Goal: Task Accomplishment & Management: Use online tool/utility

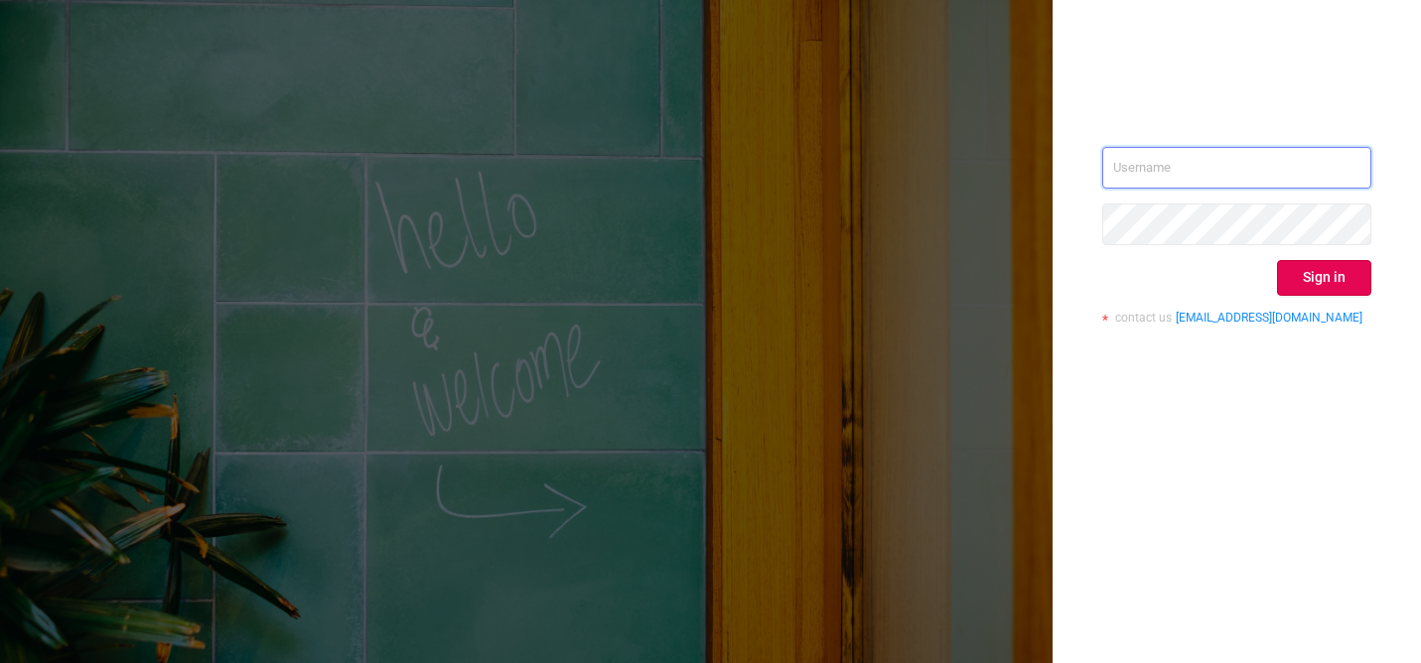
click at [1145, 169] on input "text" at bounding box center [1236, 168] width 269 height 42
type input "[PERSON_NAME][EMAIL_ADDRESS][DOMAIN_NAME]"
click at [1330, 274] on button "Sign in" at bounding box center [1324, 278] width 94 height 36
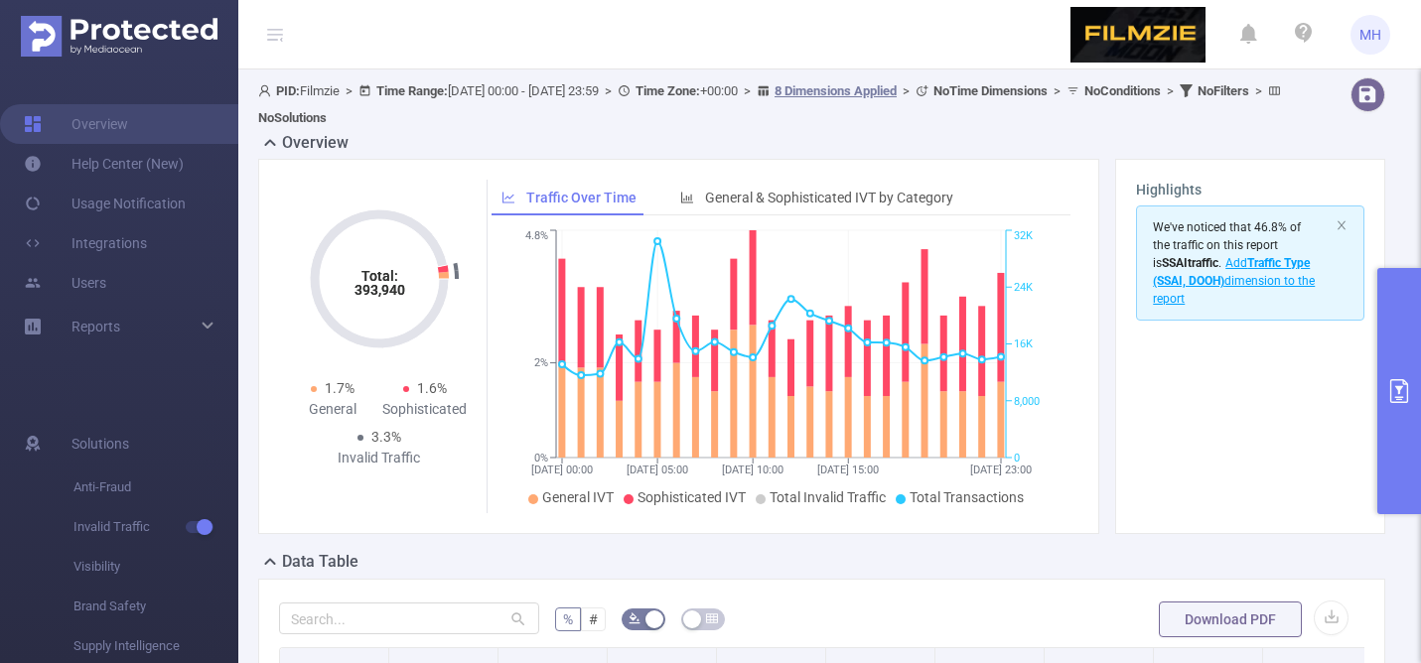
click at [1395, 381] on icon "primary" at bounding box center [1399, 391] width 24 height 24
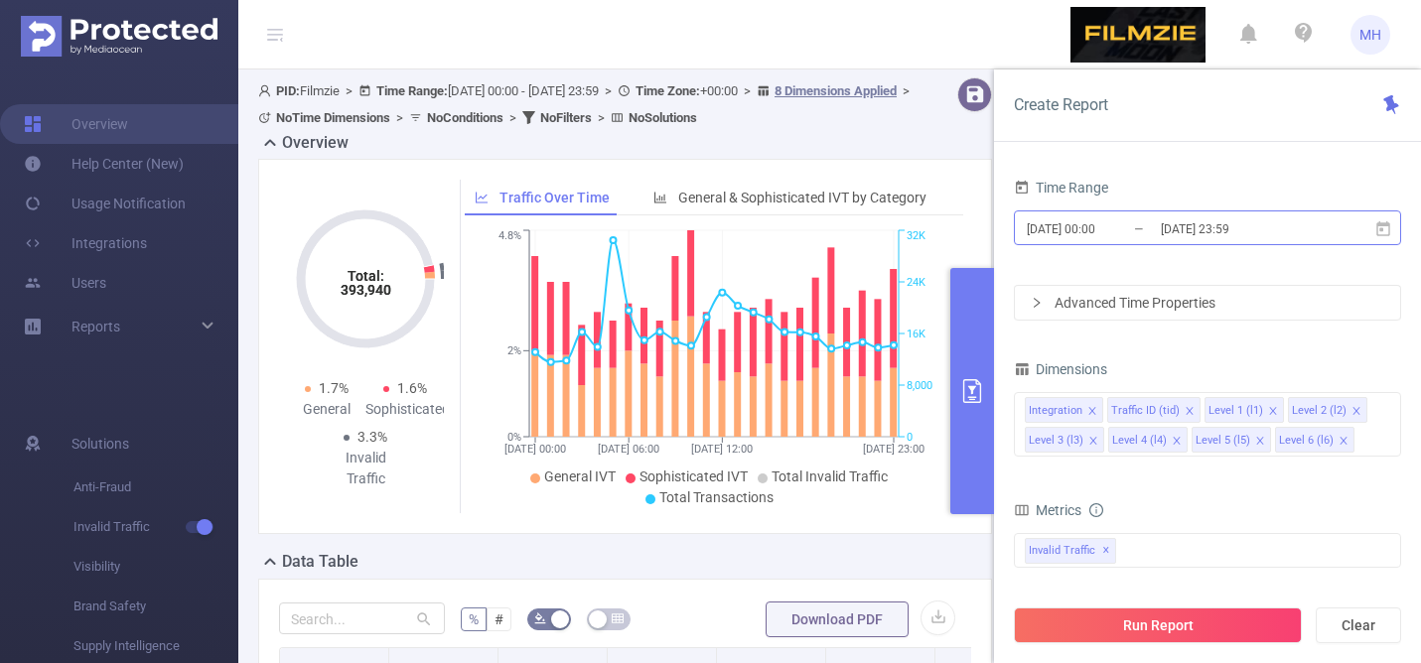
click at [1318, 226] on input "[DATE] 23:59" at bounding box center [1239, 228] width 161 height 27
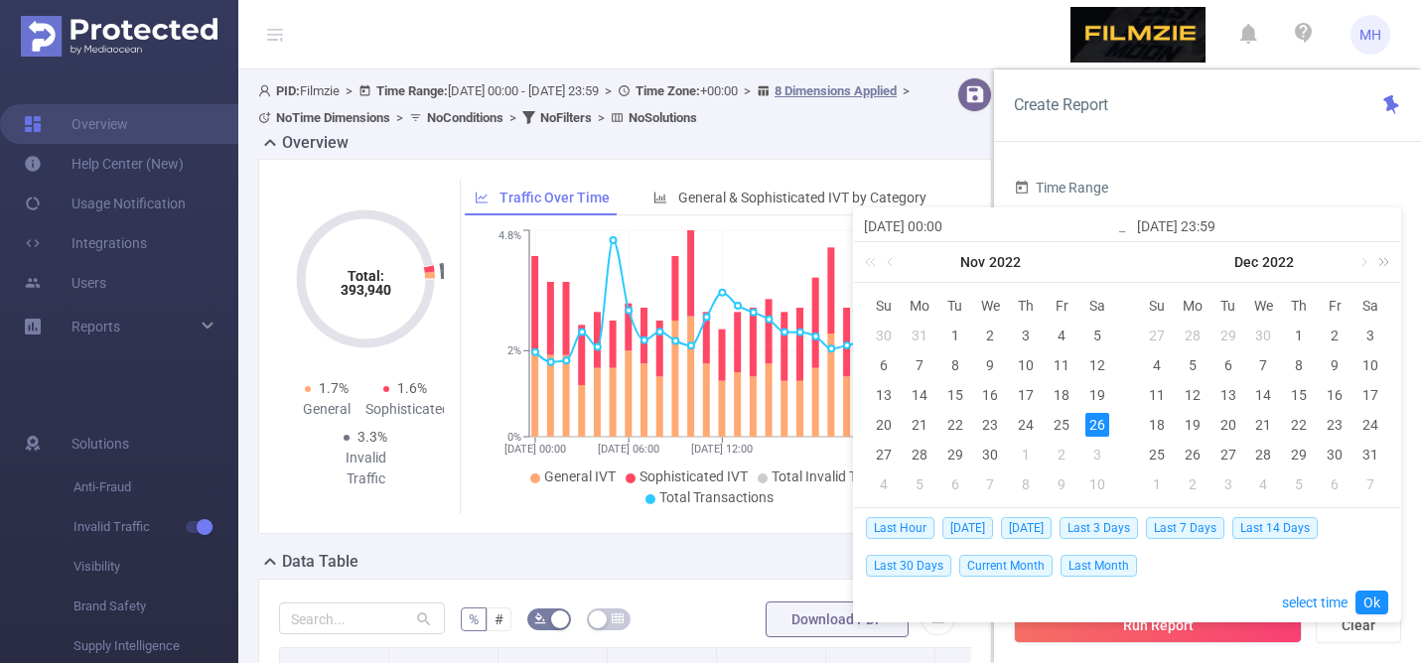
click at [1385, 265] on link at bounding box center [1380, 262] width 26 height 40
click at [1363, 261] on link at bounding box center [1363, 262] width 18 height 40
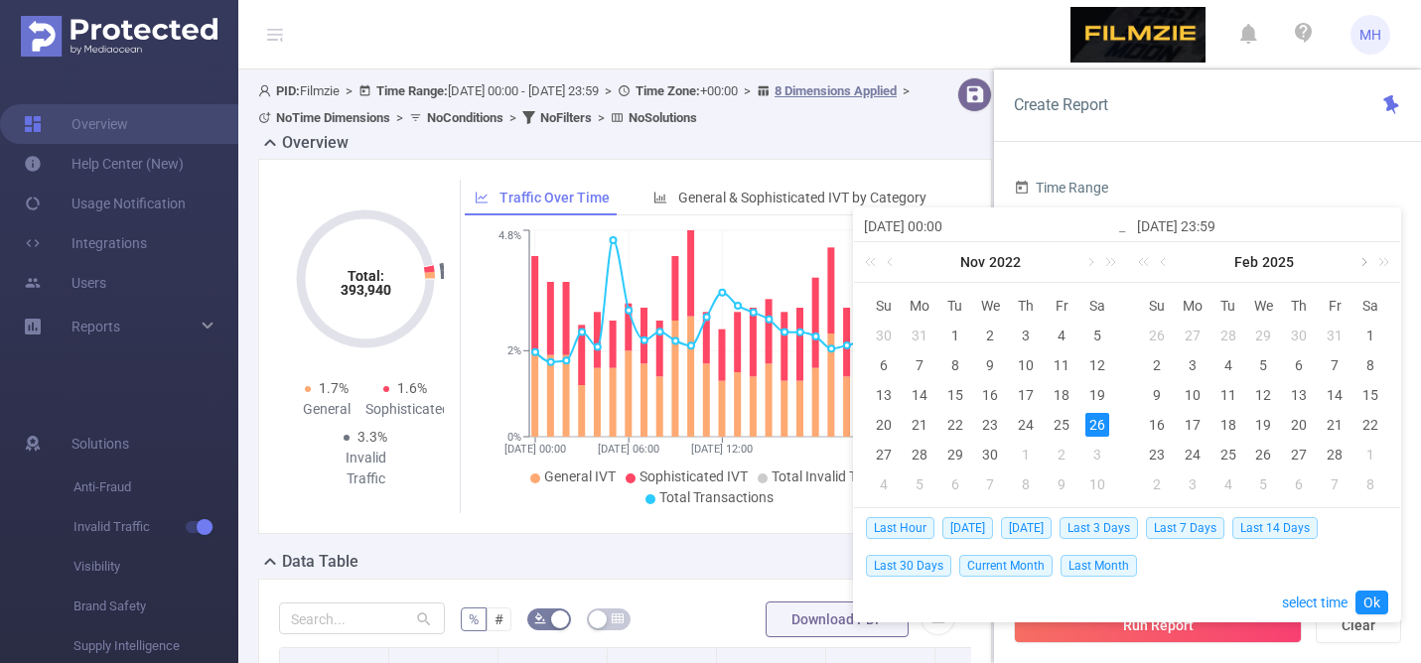
click at [1363, 261] on link at bounding box center [1363, 262] width 18 height 40
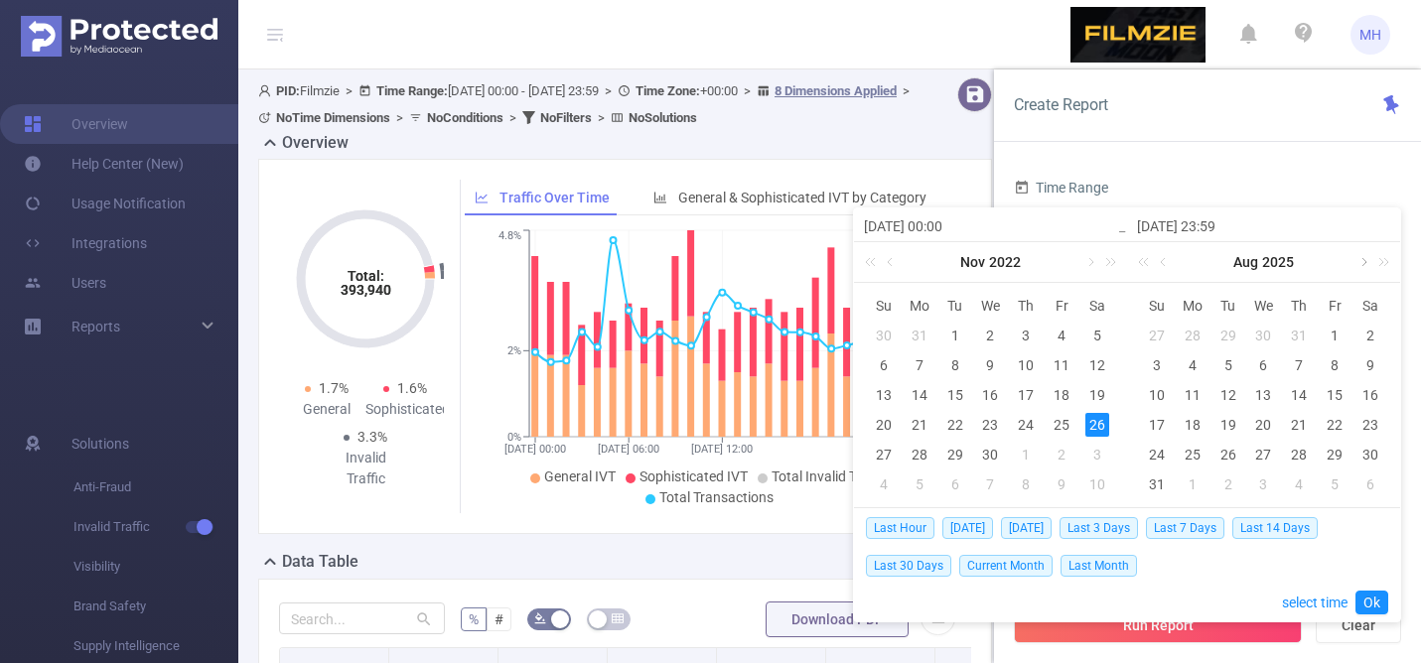
click at [1363, 261] on link at bounding box center [1363, 262] width 18 height 40
click at [1258, 399] on div "17" at bounding box center [1263, 395] width 24 height 24
click at [1303, 393] on div "18" at bounding box center [1299, 395] width 24 height 24
type input "[DATE] 00:00"
type input "[DATE] 23:59"
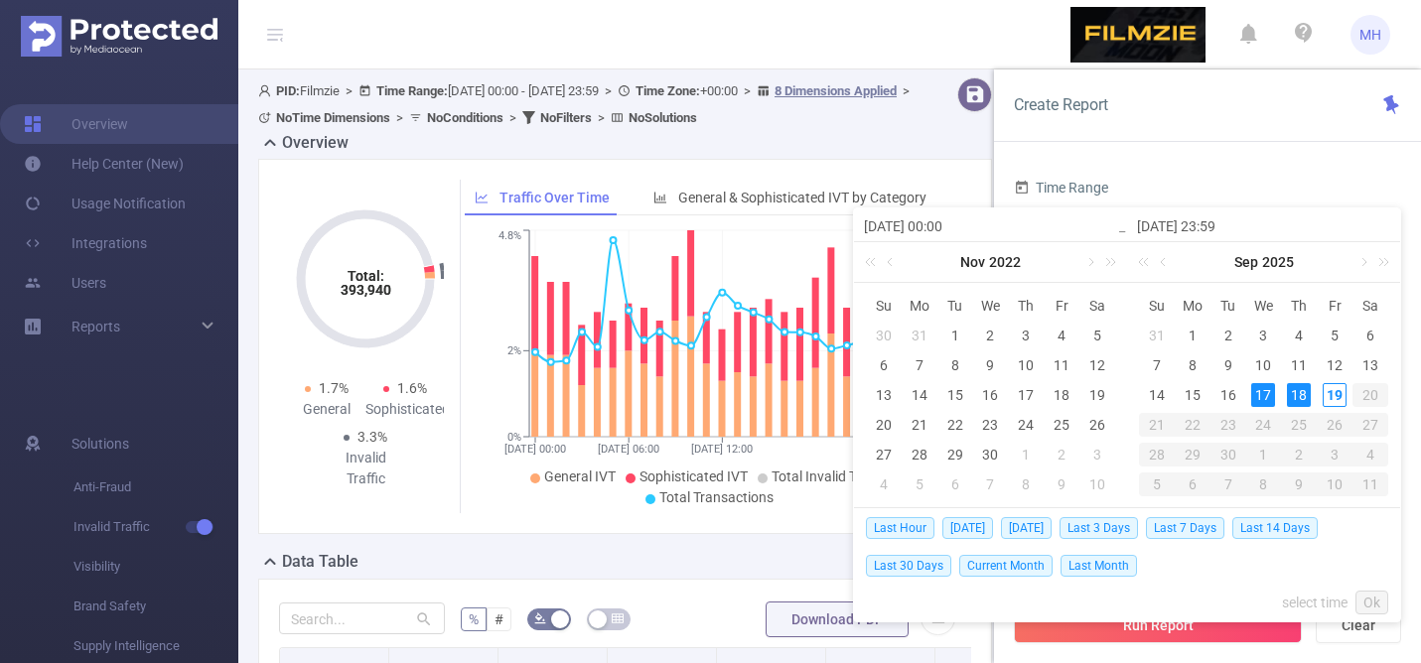
type input "[DATE] 00:00"
type input "[DATE] 23:59"
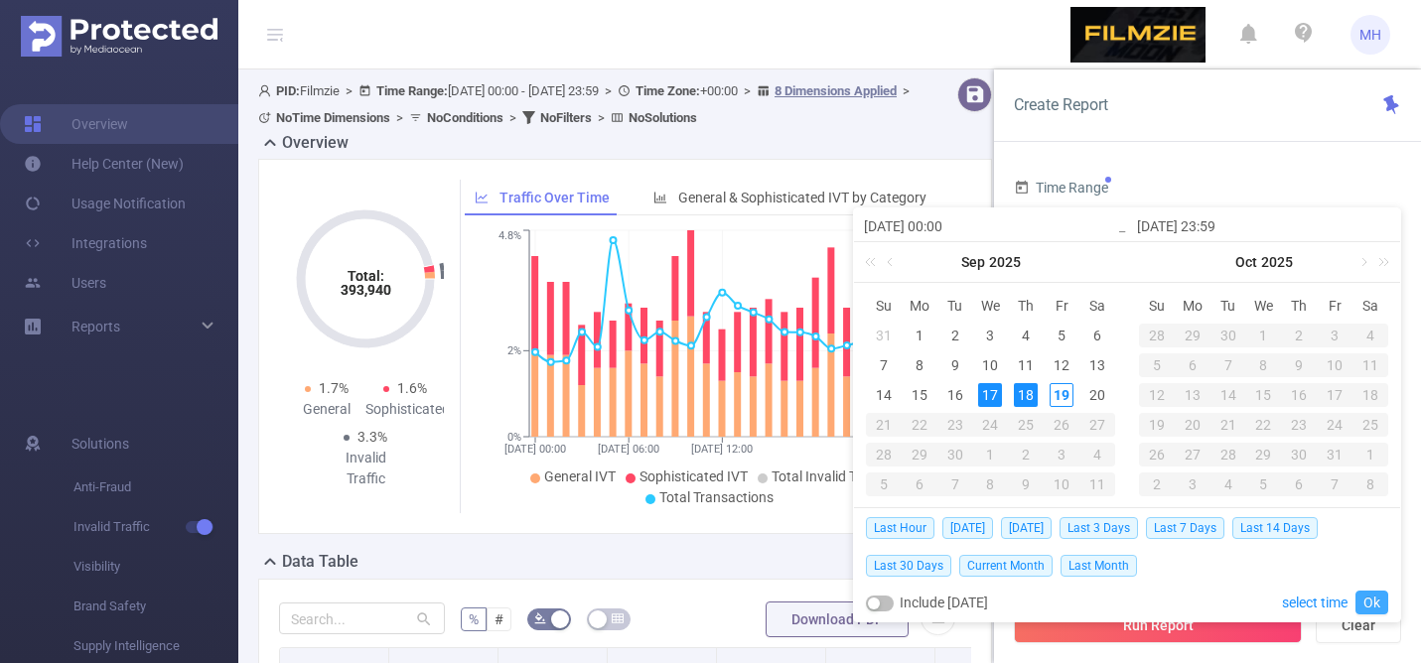
click at [1370, 597] on link "Ok" at bounding box center [1372, 603] width 33 height 24
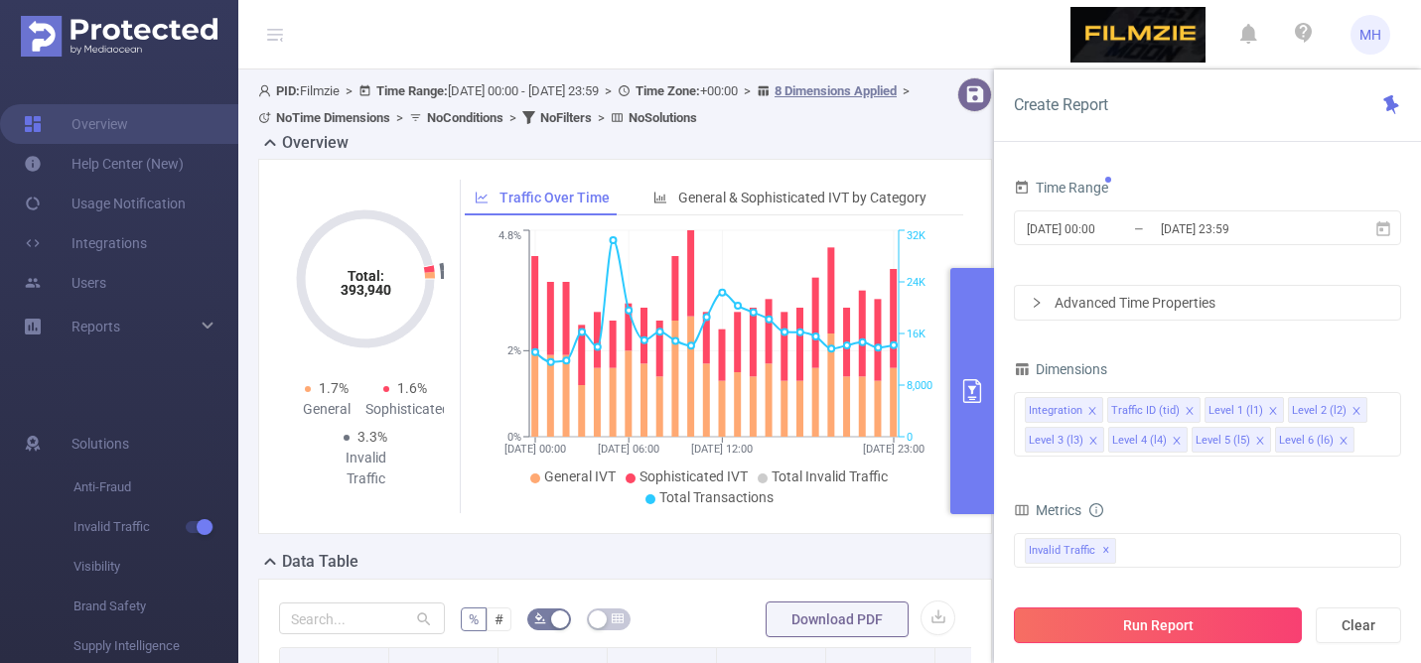
click at [1214, 626] on button "Run Report" at bounding box center [1158, 626] width 288 height 36
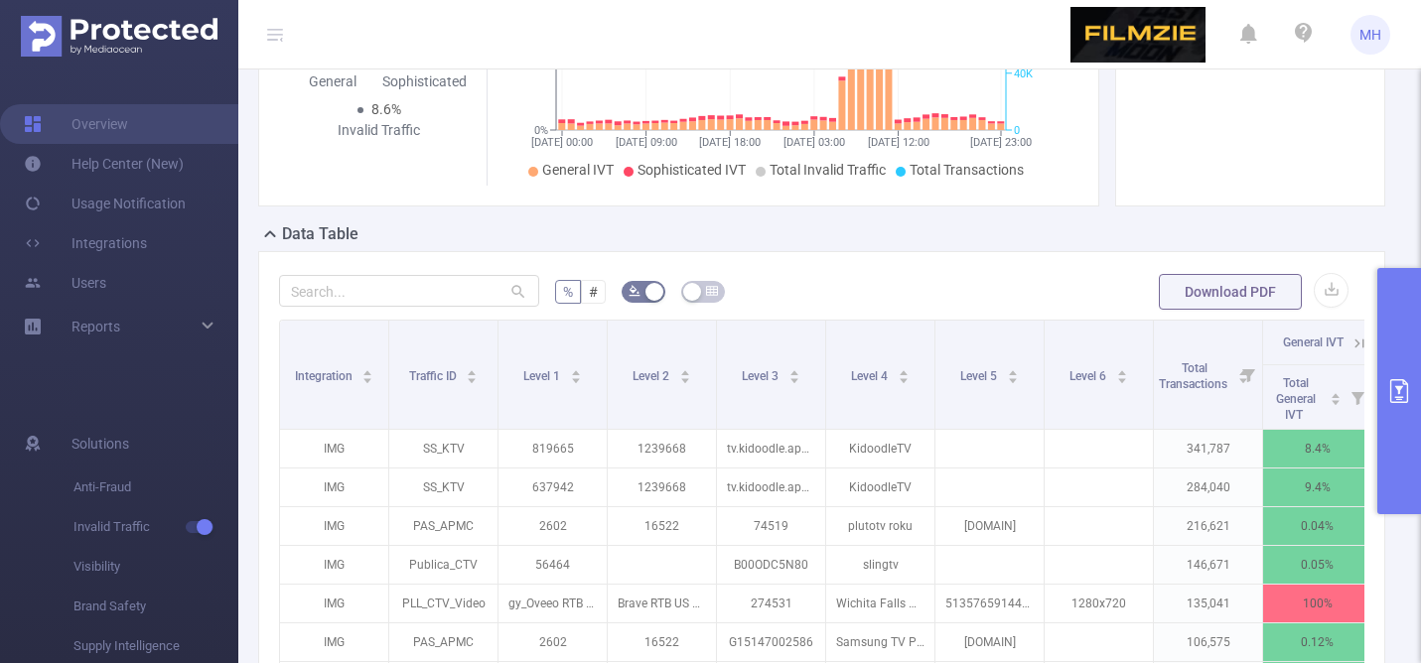
scroll to position [353, 0]
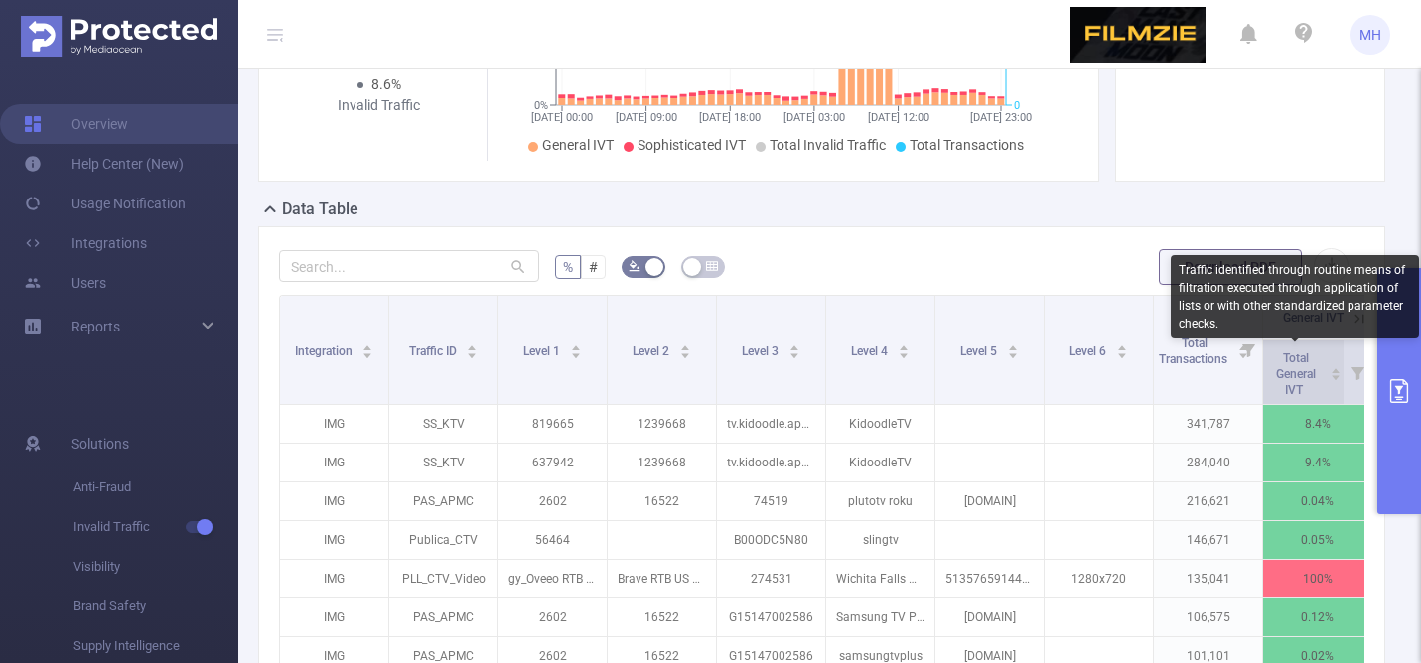
click at [1296, 372] on span "Total General IVT" at bounding box center [1296, 375] width 40 height 46
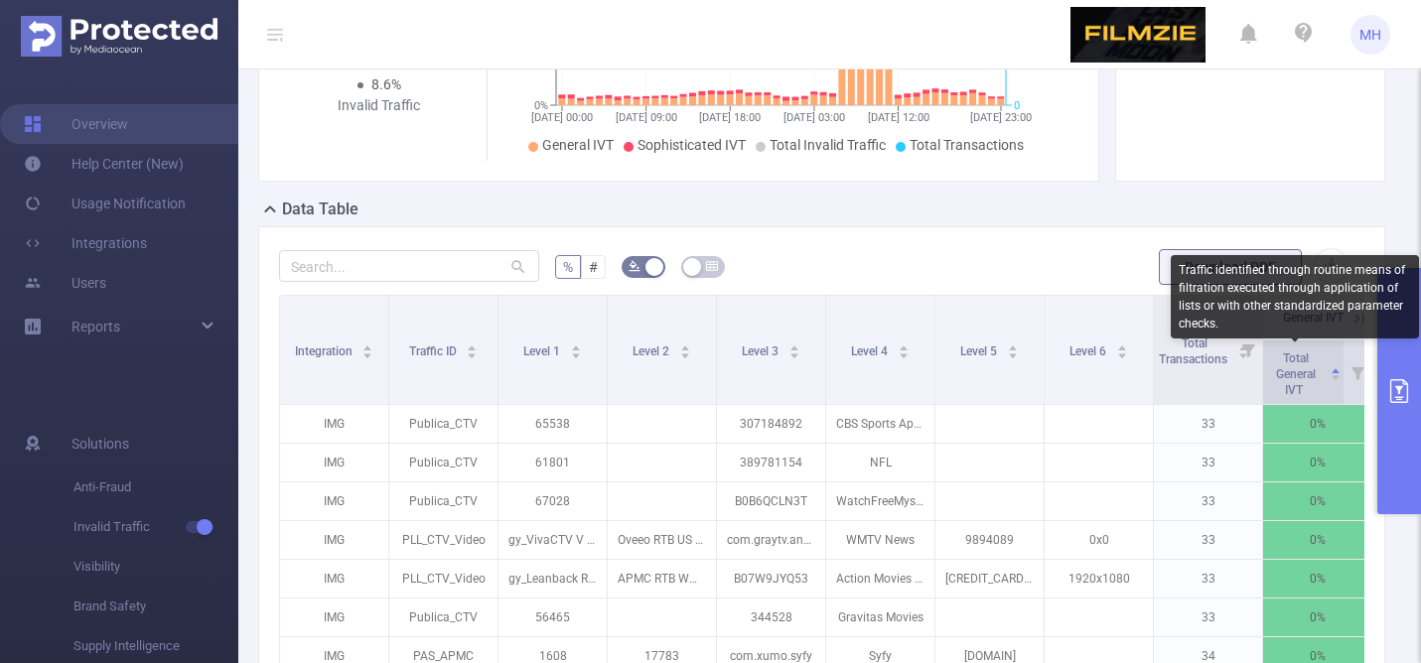
click at [1296, 372] on span "Total General IVT" at bounding box center [1296, 375] width 40 height 46
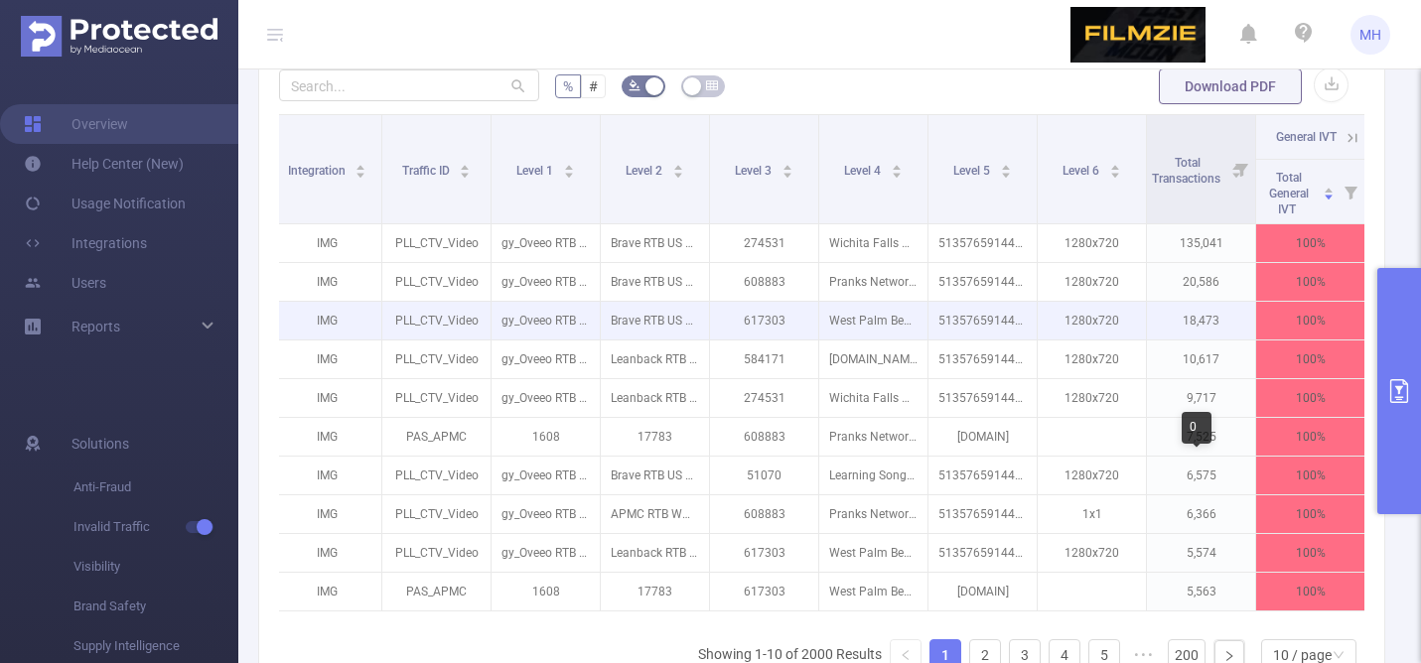
scroll to position [0, 0]
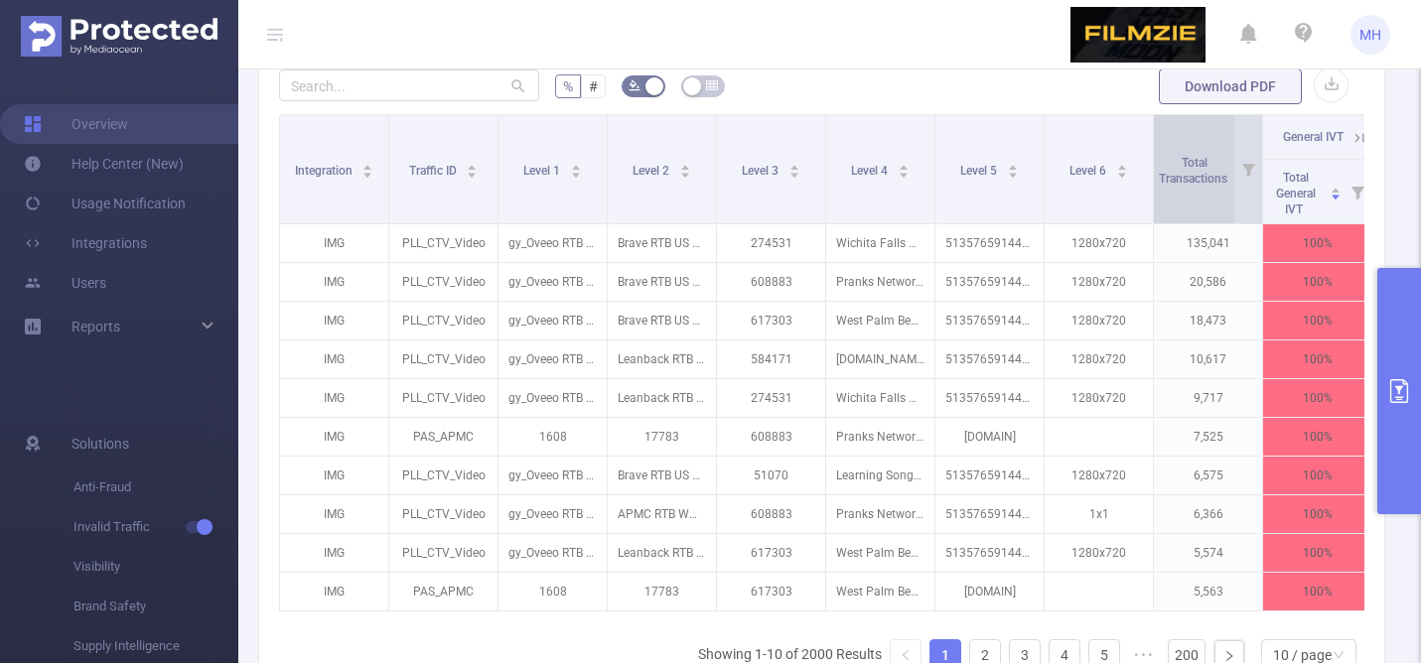
click at [1196, 177] on span "Total Transactions" at bounding box center [1194, 171] width 71 height 30
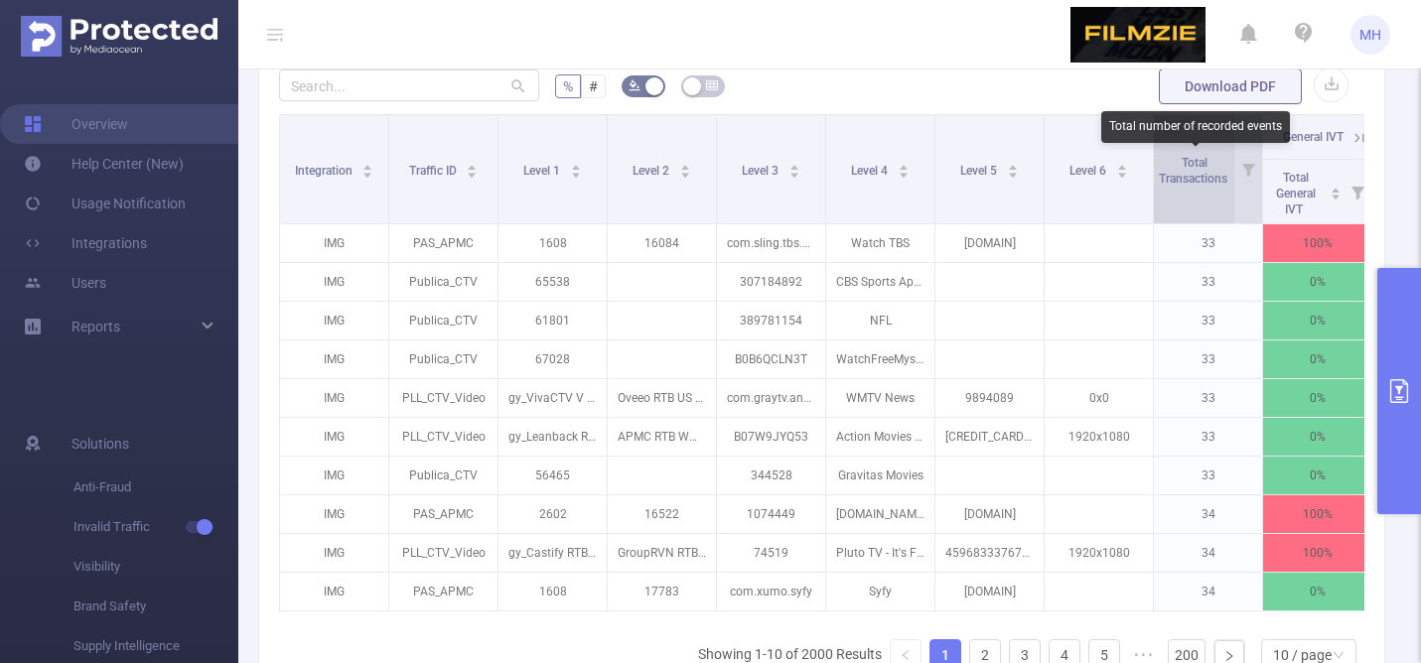
click at [1195, 177] on span "Total Transactions" at bounding box center [1194, 171] width 71 height 30
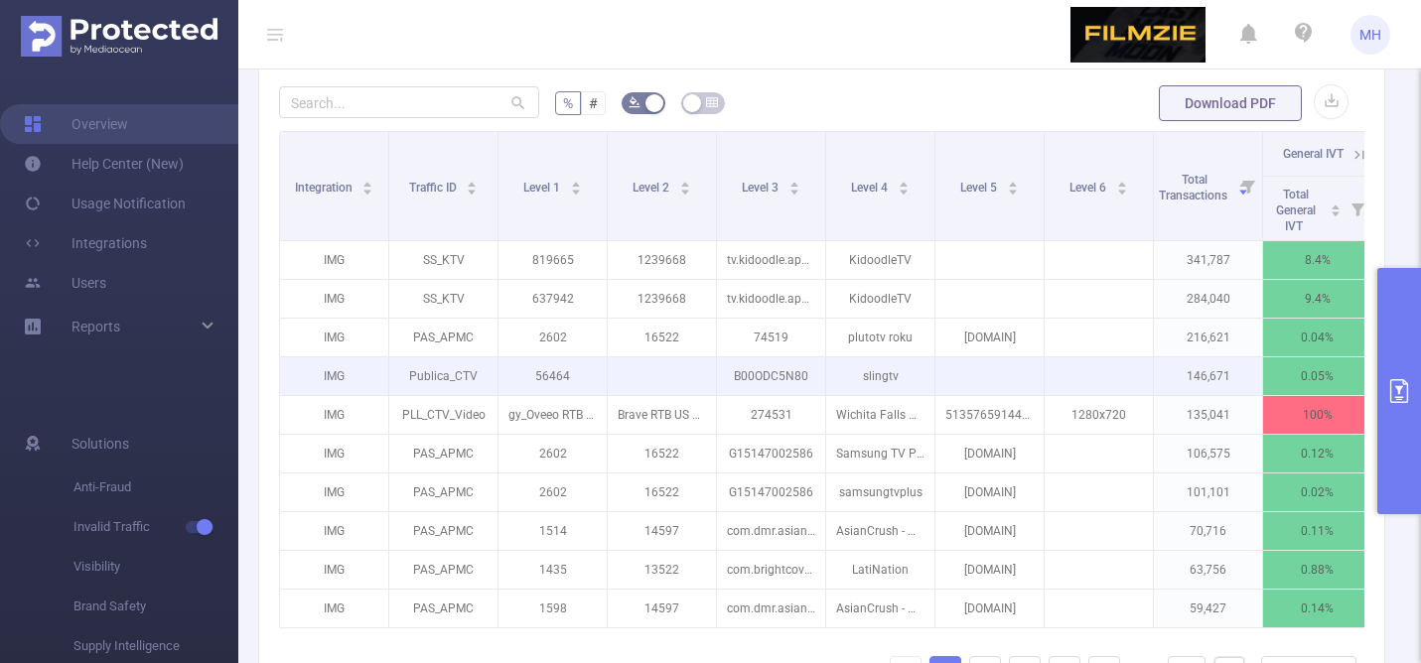
scroll to position [575, 0]
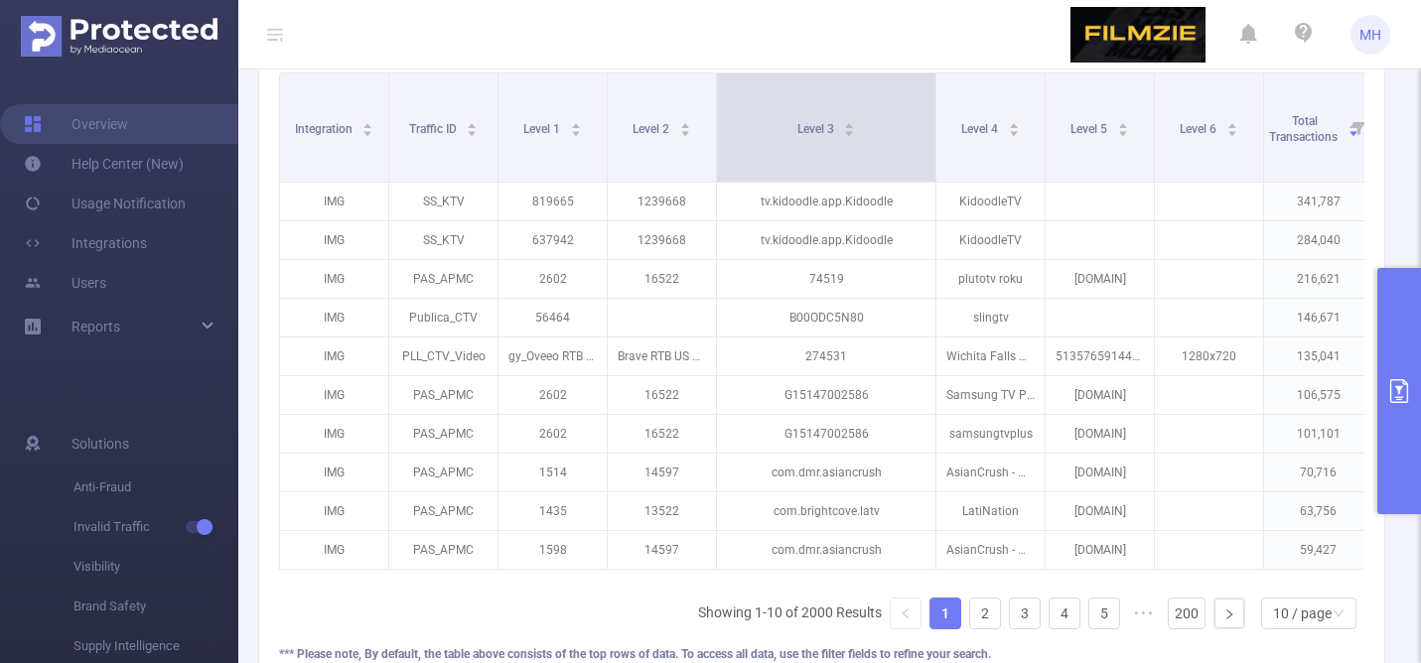
drag, startPoint x: 822, startPoint y: 104, endPoint x: 935, endPoint y: 105, distance: 113.2
click at [935, 105] on span at bounding box center [935, 127] width 10 height 108
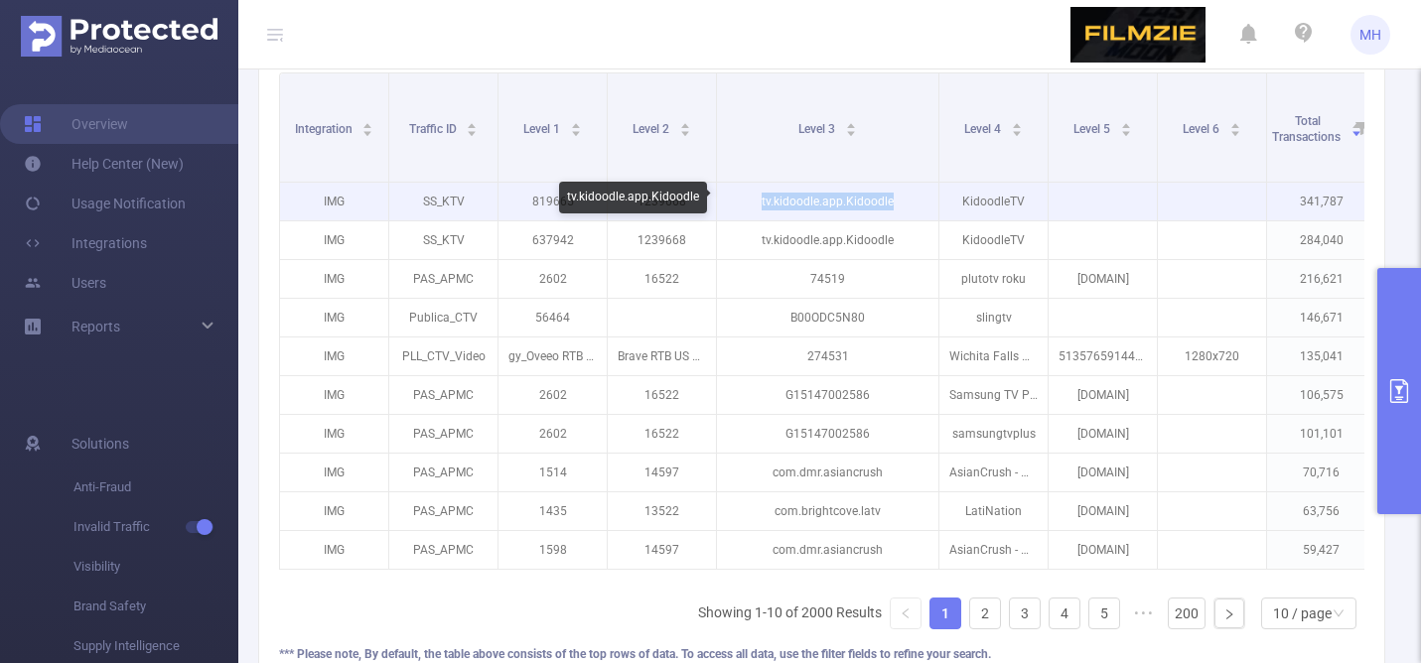
drag, startPoint x: 899, startPoint y: 200, endPoint x: 761, endPoint y: 205, distance: 138.1
click at [761, 205] on p "tv.kidoodle.app.Kidoodle" at bounding box center [827, 202] width 221 height 38
copy p "tv.kidoodle.app.Kidoodle"
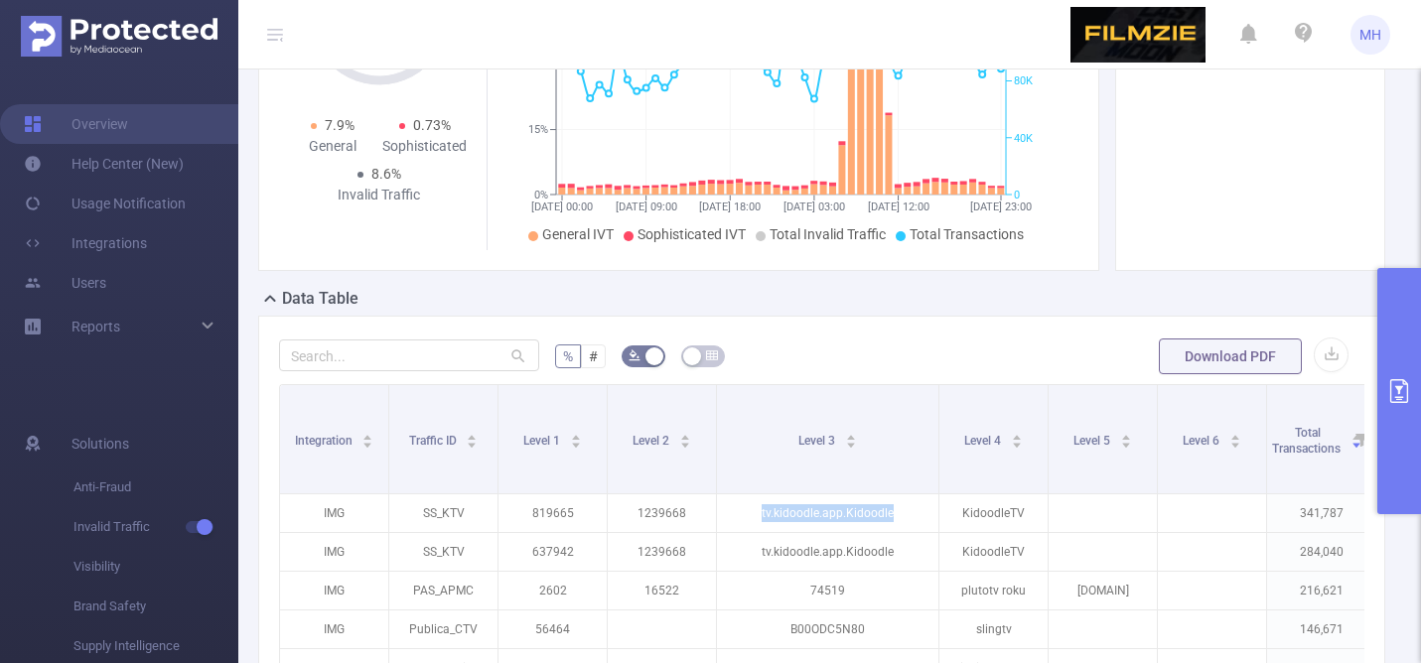
scroll to position [261, 0]
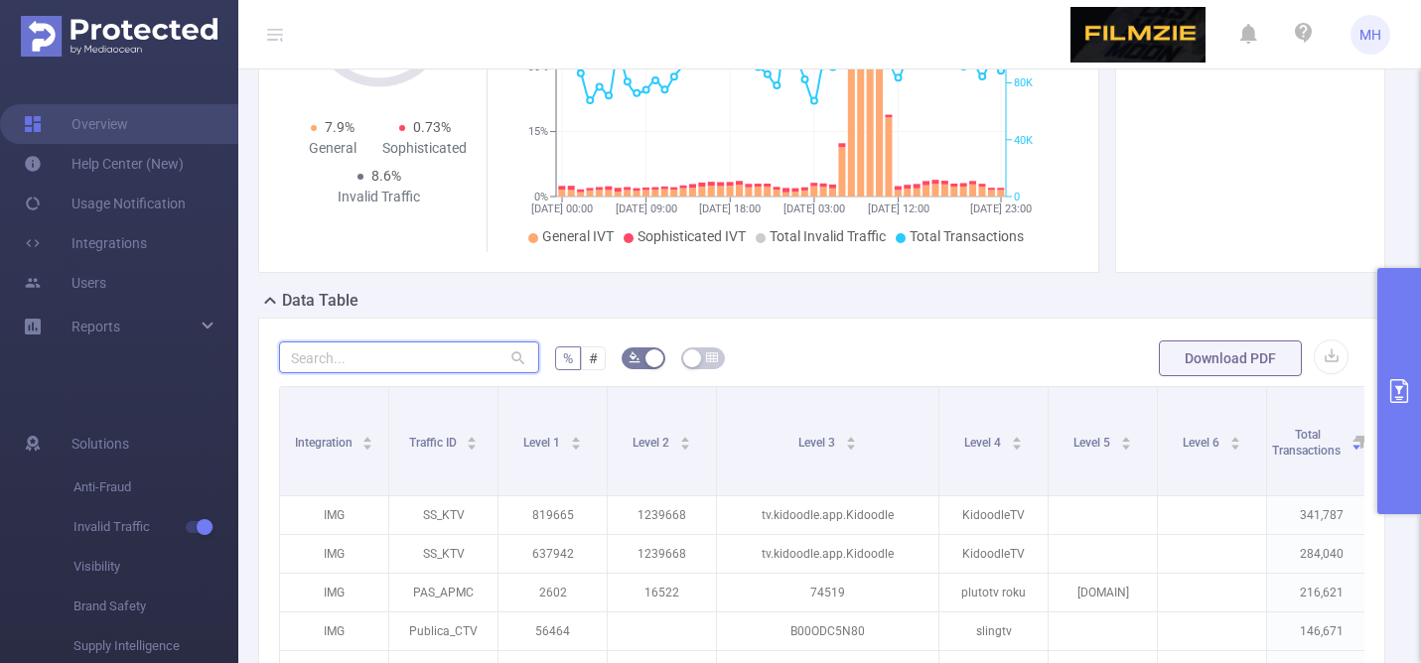
click at [411, 354] on input "text" at bounding box center [409, 358] width 260 height 32
paste input "tv.kidoodle.app.kidoodle"
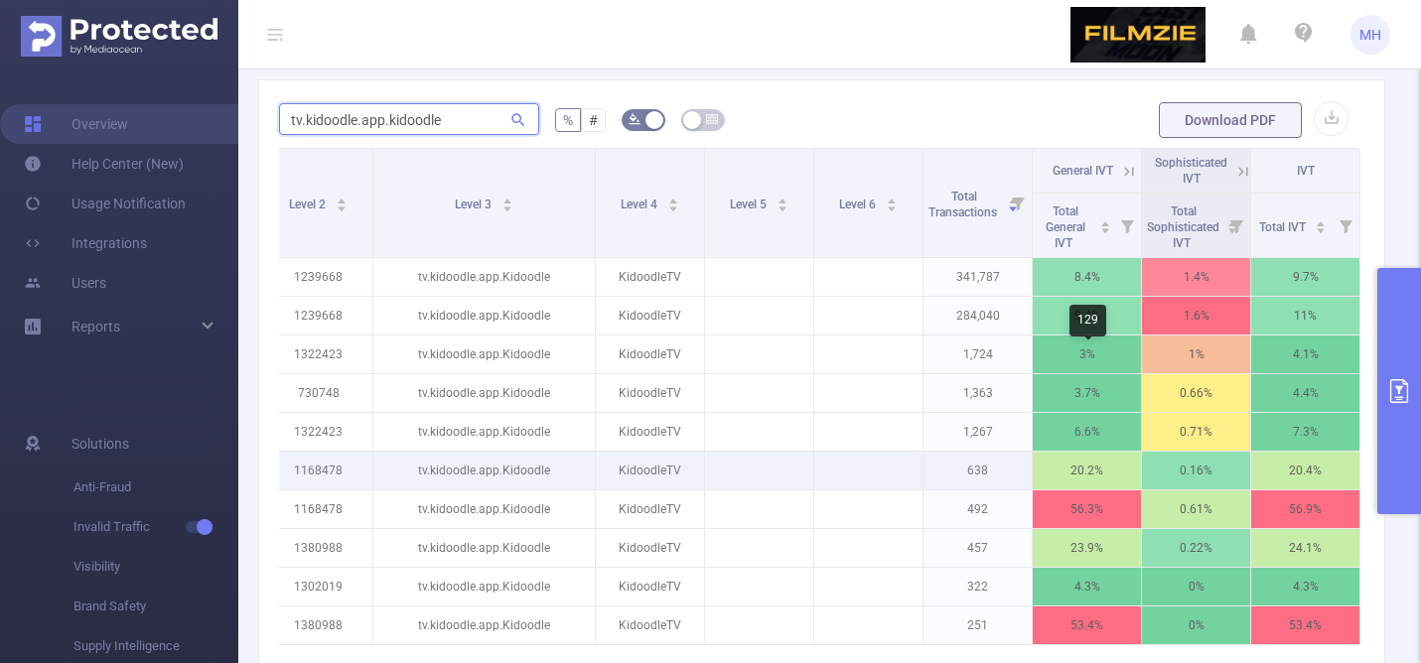
scroll to position [461, 0]
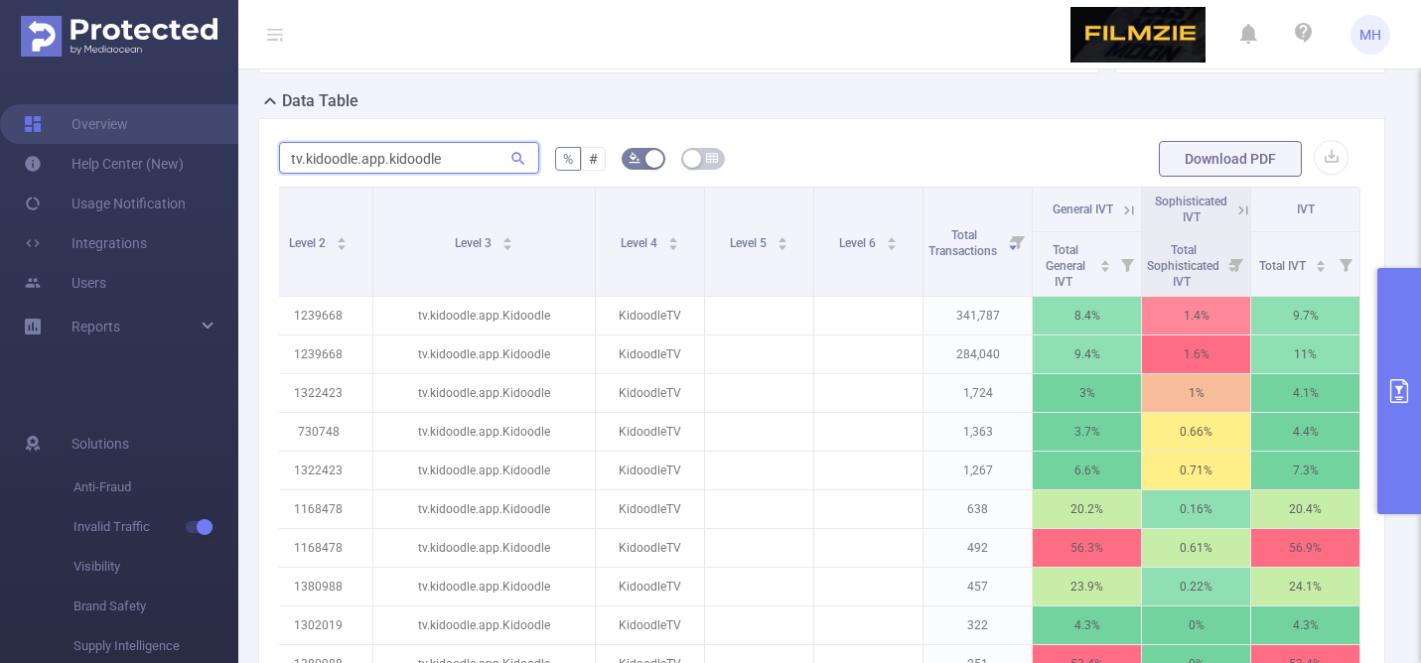
type input "tv.kidoodle.app.kidoodle"
click at [1127, 206] on icon at bounding box center [1129, 211] width 18 height 18
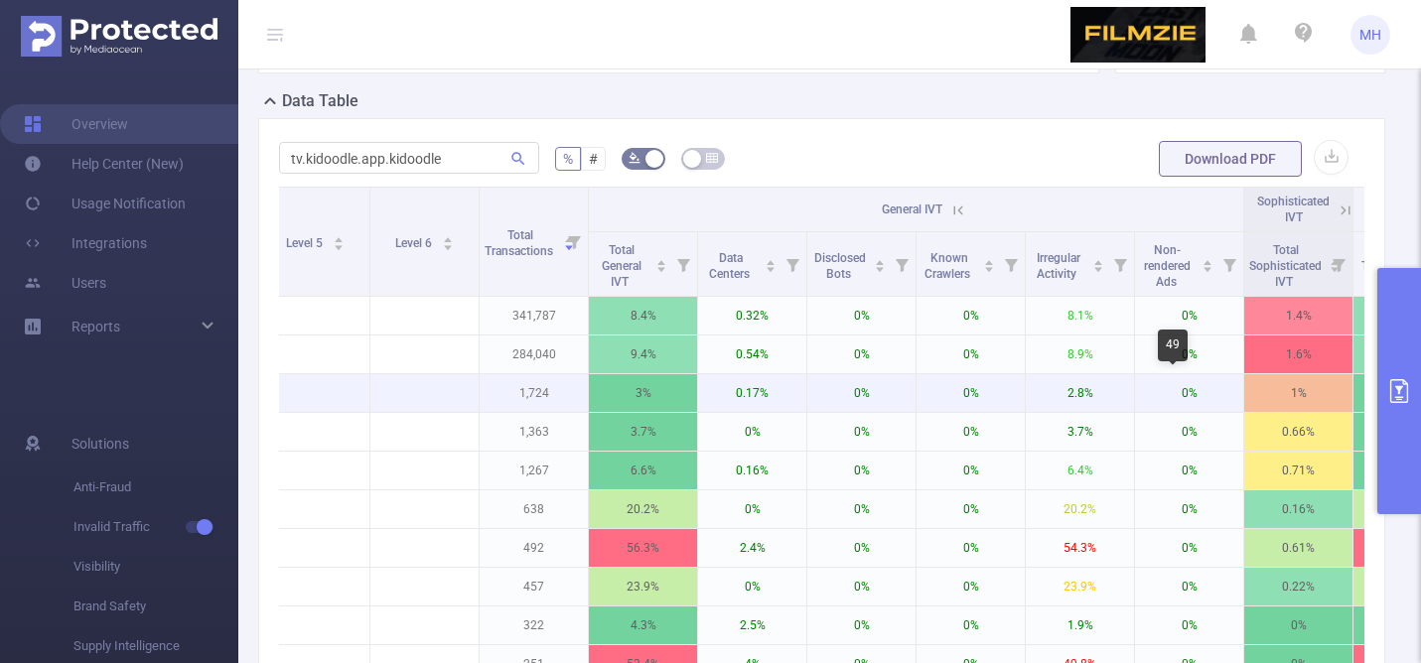
scroll to position [0, 890]
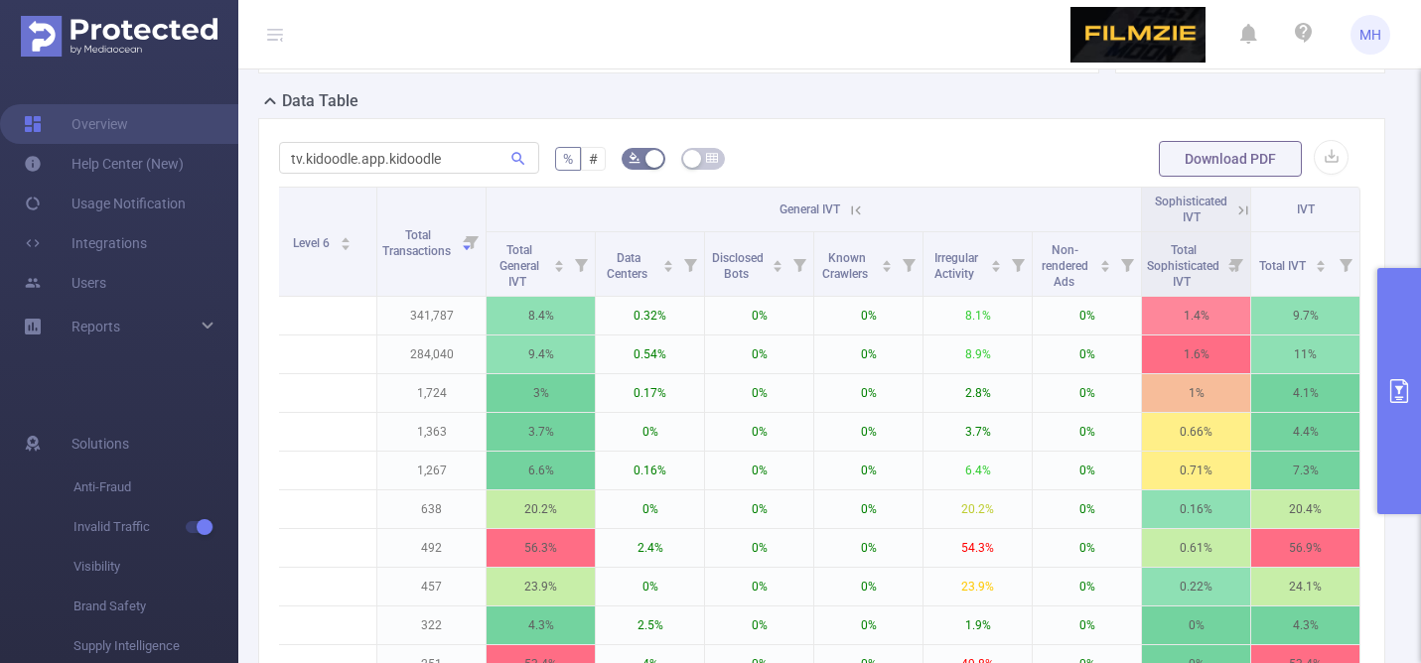
click at [861, 209] on icon at bounding box center [856, 211] width 18 height 18
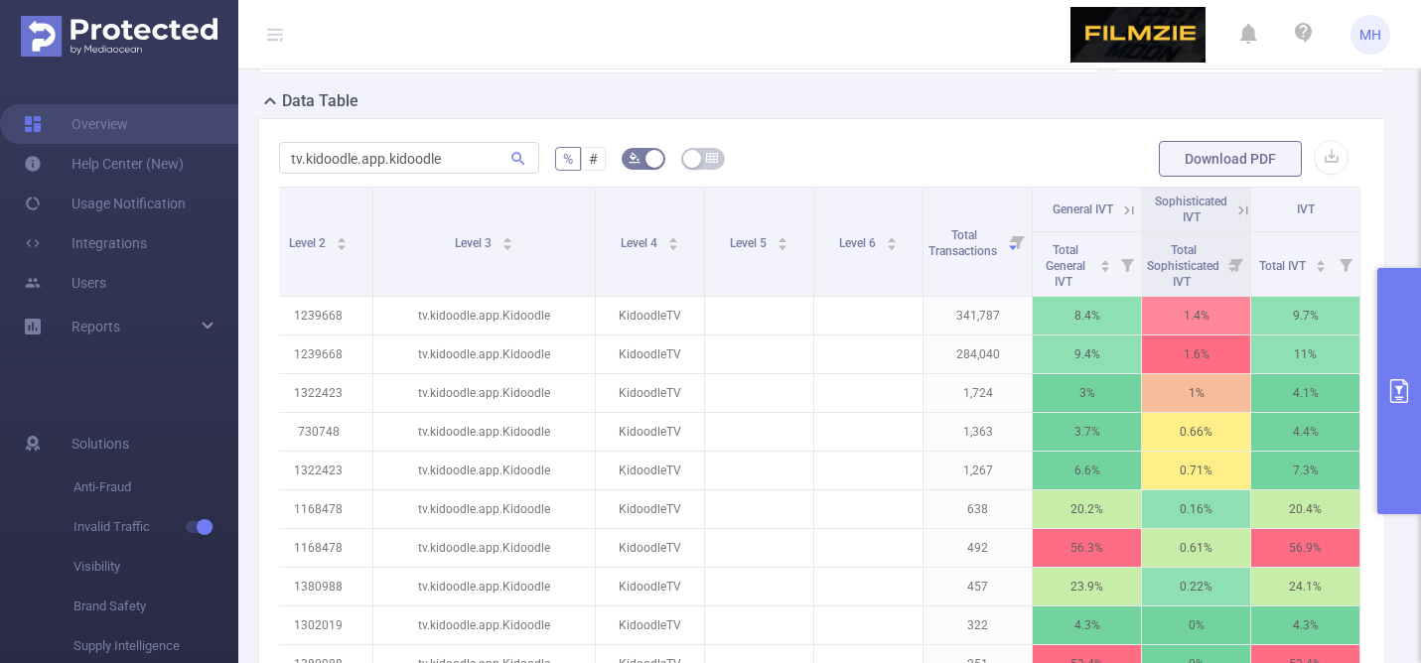
scroll to position [0, 344]
click at [1241, 211] on icon at bounding box center [1242, 210] width 9 height 9
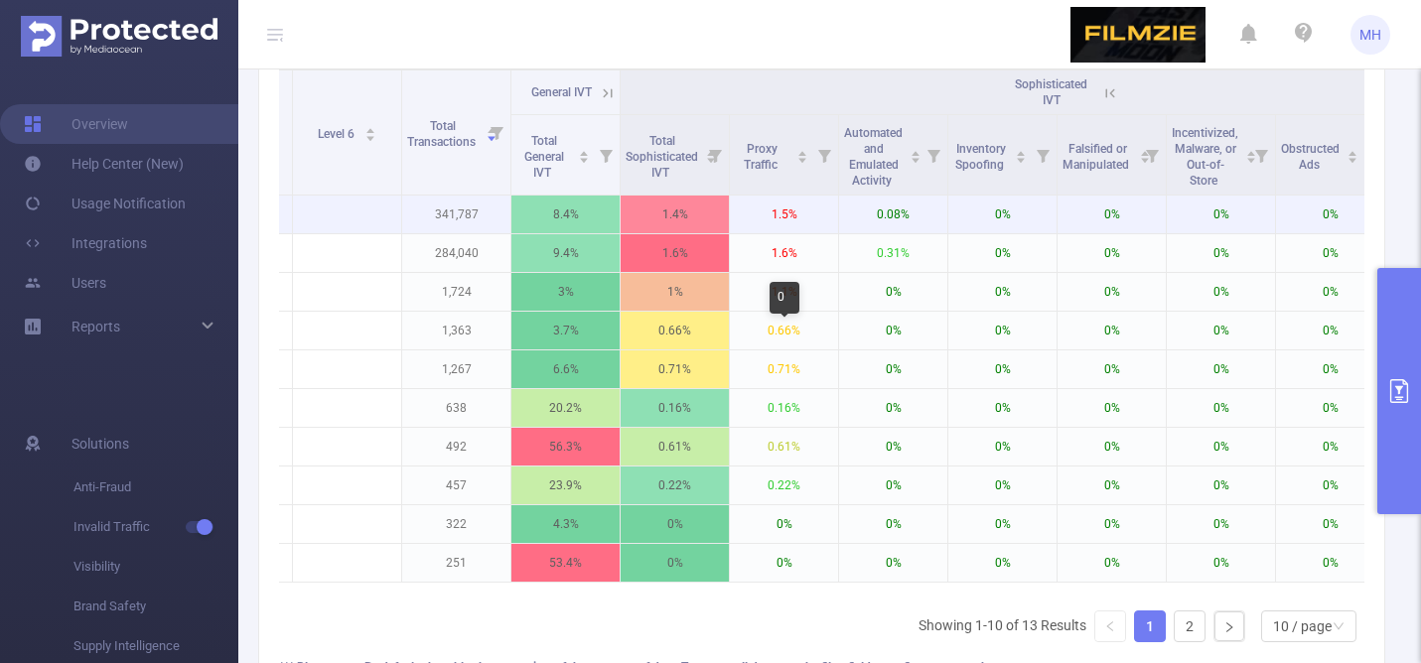
scroll to position [290, 0]
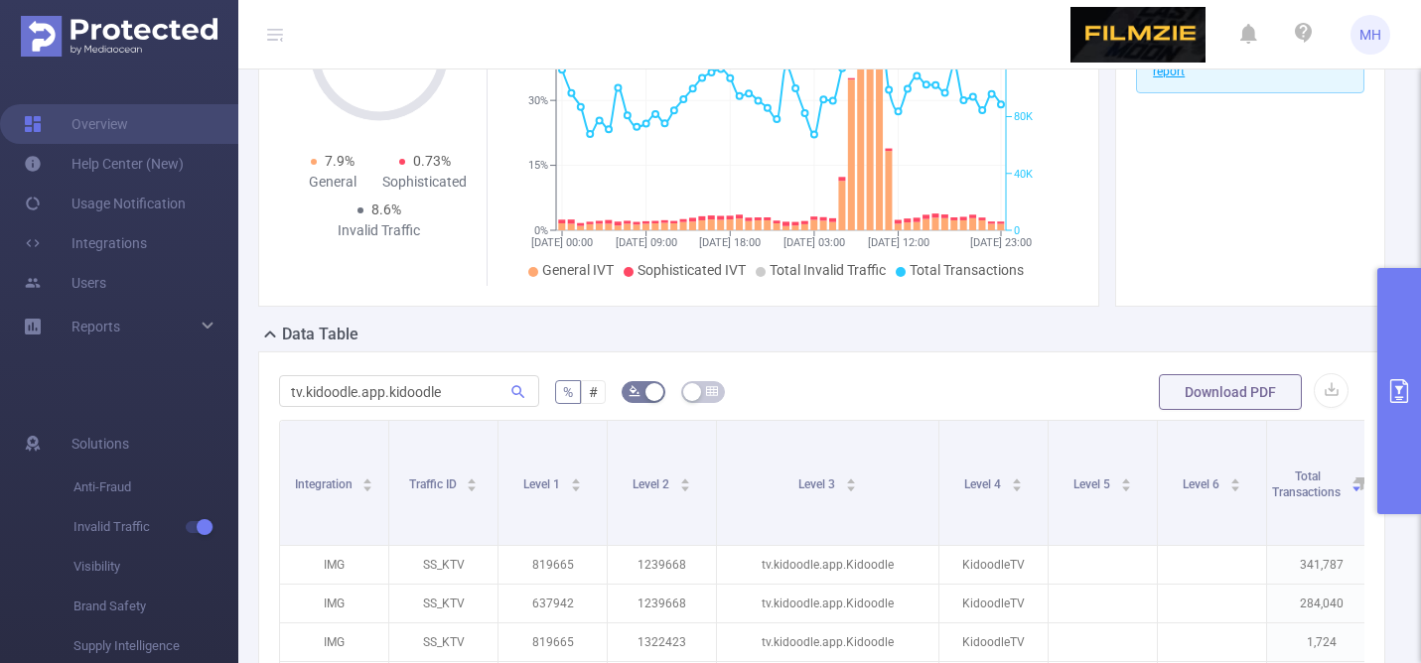
scroll to position [238, 0]
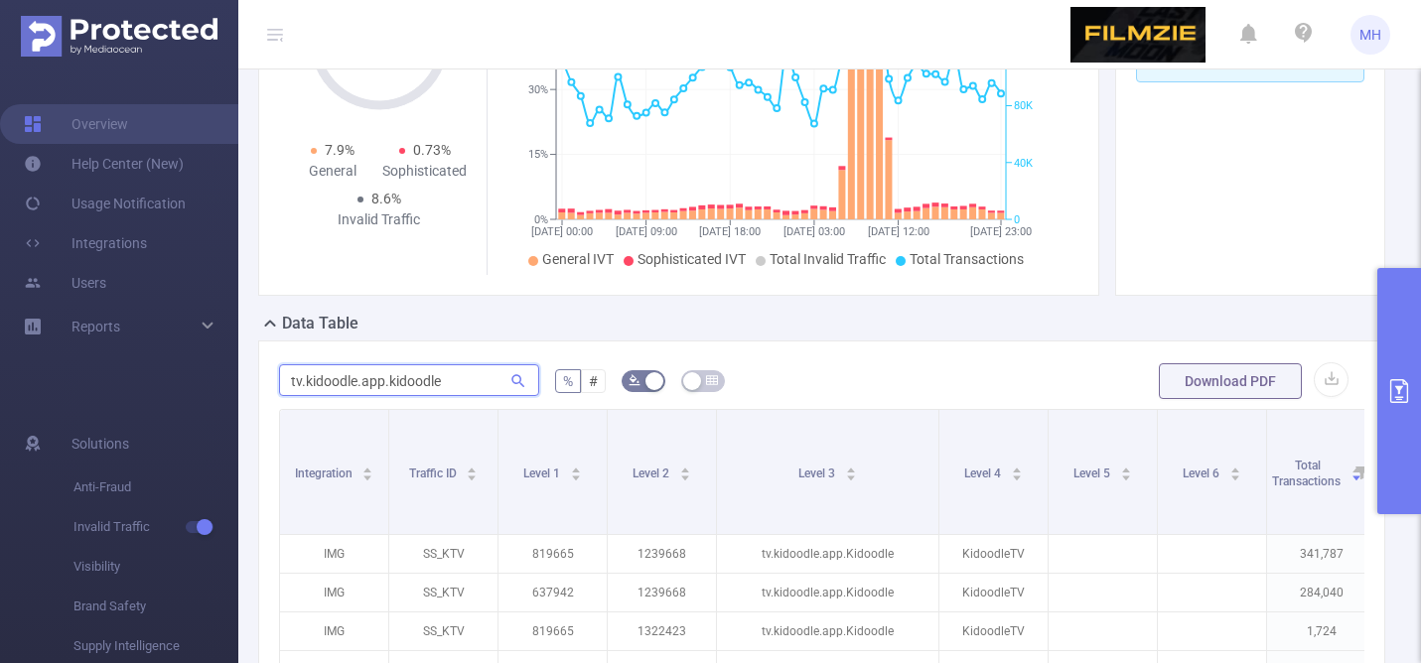
drag, startPoint x: 465, startPoint y: 388, endPoint x: 220, endPoint y: 383, distance: 244.3
click at [226, 385] on section "Overview Help Center (New) Usage Notification Integrations Users Reports Soluti…" at bounding box center [710, 331] width 1421 height 663
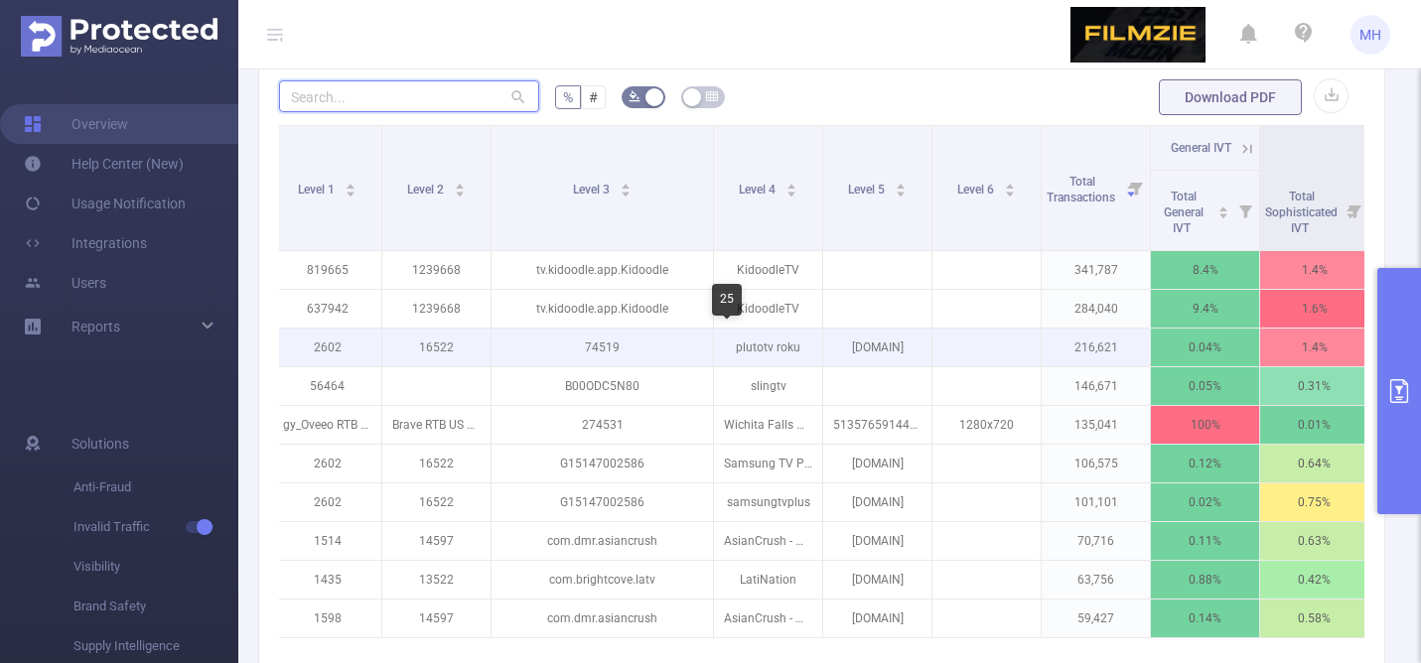
scroll to position [0, 0]
